Goal: Find specific page/section

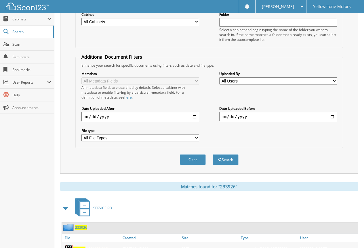
scroll to position [32, 0]
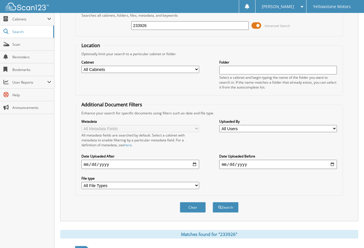
click at [156, 25] on input "233926" at bounding box center [190, 25] width 118 height 9
paste input "50694"
type input "250694"
click at [212, 202] on button "Search" at bounding box center [225, 207] width 26 height 11
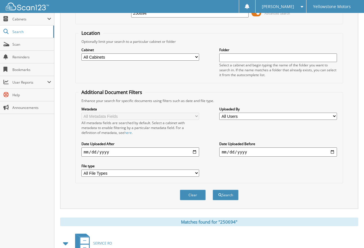
scroll to position [115, 0]
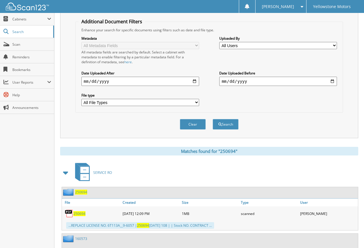
click at [82, 215] on span "250694" at bounding box center [79, 213] width 12 height 5
